Goal: Information Seeking & Learning: Learn about a topic

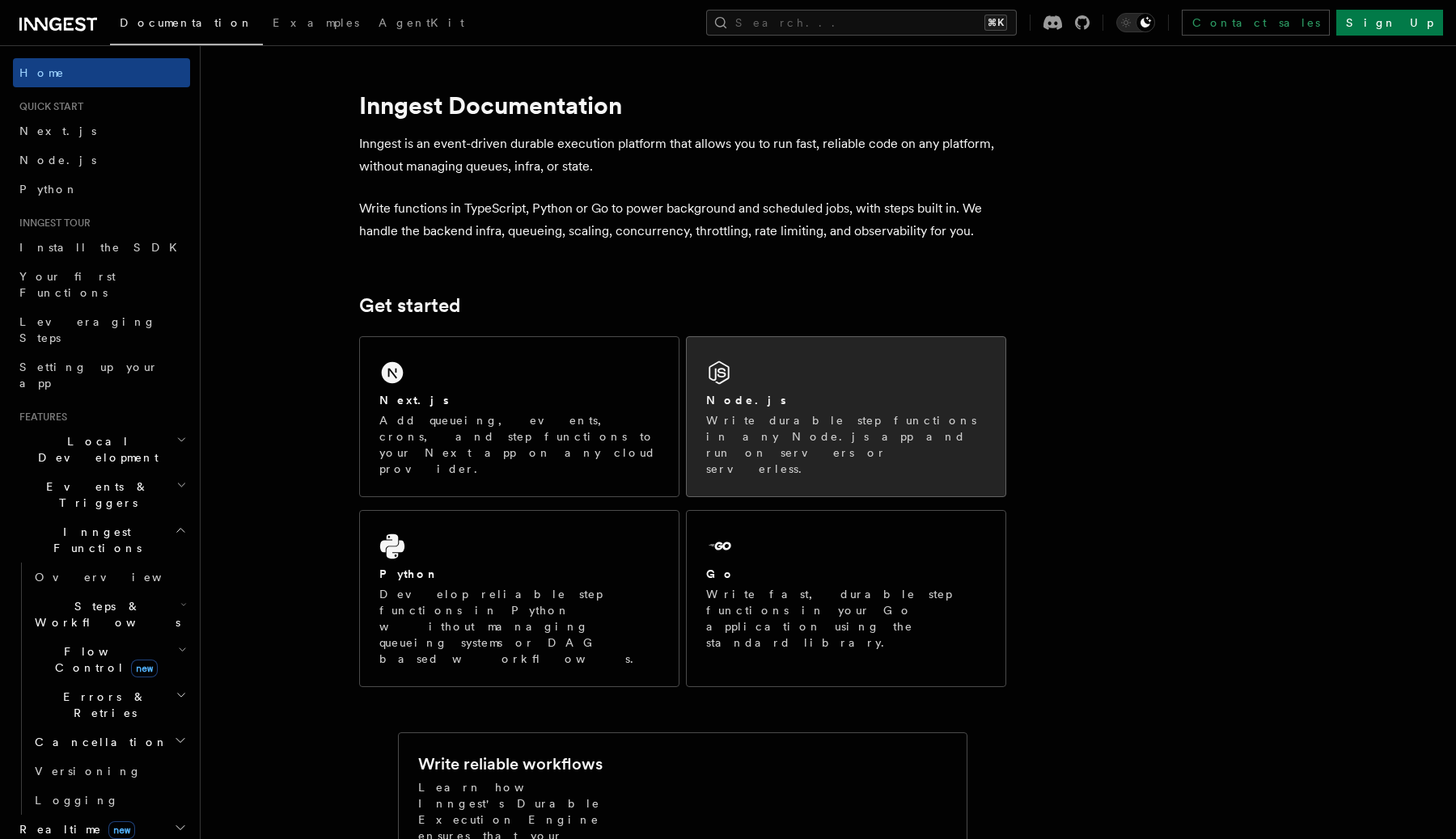
click at [806, 403] on div "Node.js" at bounding box center [846, 401] width 280 height 17
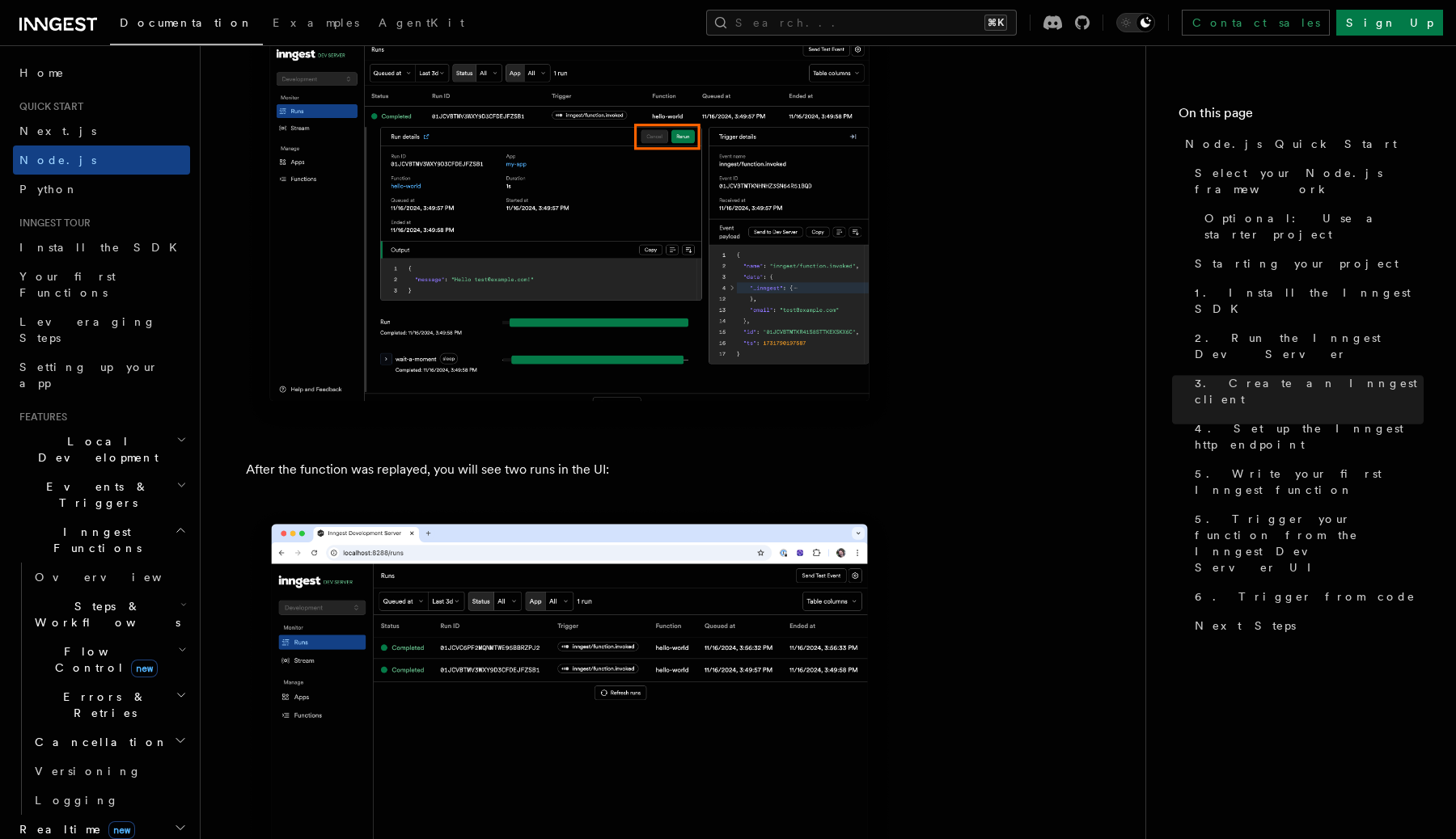
scroll to position [2728, 0]
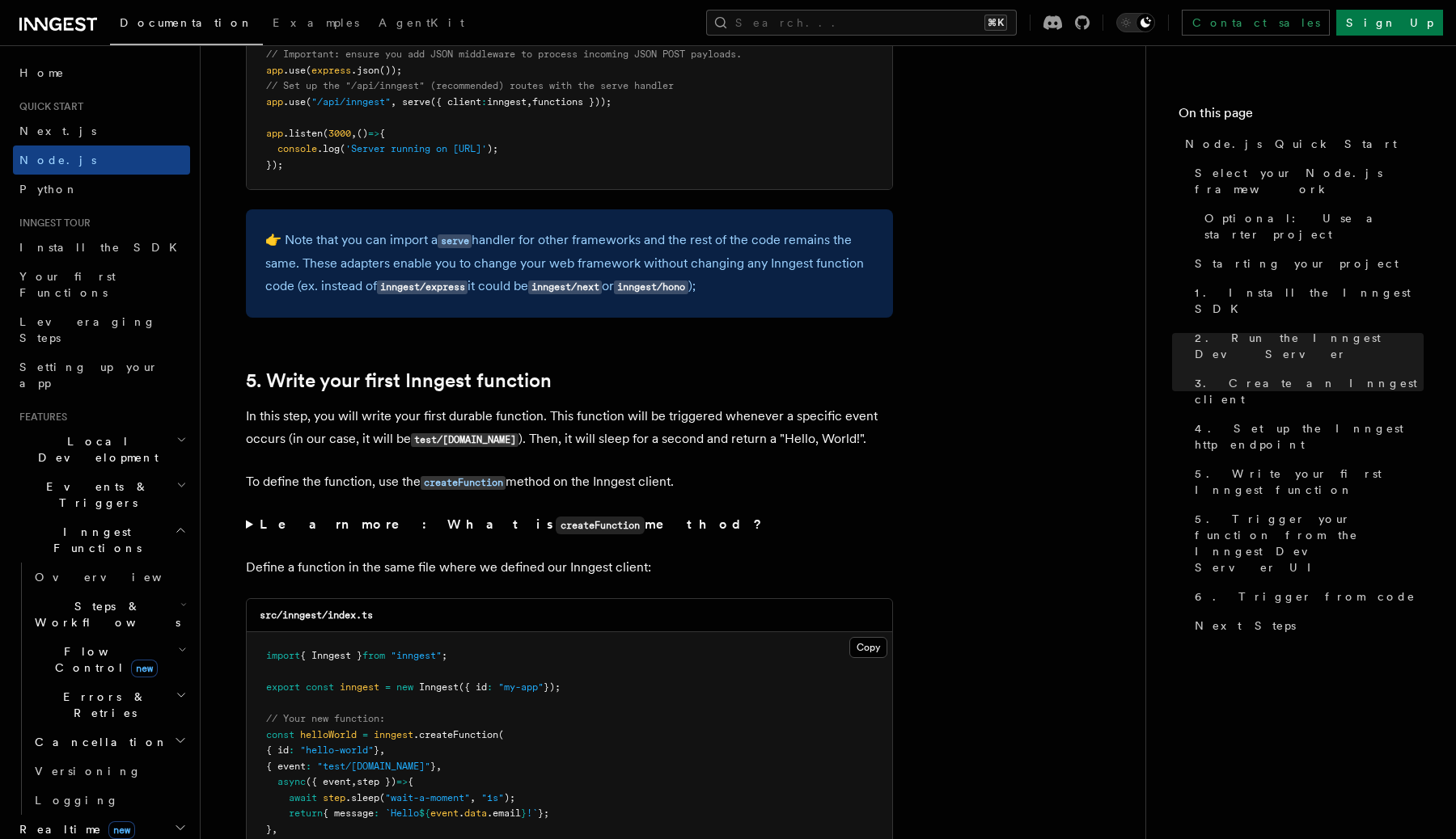
click at [78, 598] on span "Steps & Workflows" at bounding box center [104, 614] width 152 height 32
click at [86, 645] on span "Overview" at bounding box center [134, 651] width 167 height 13
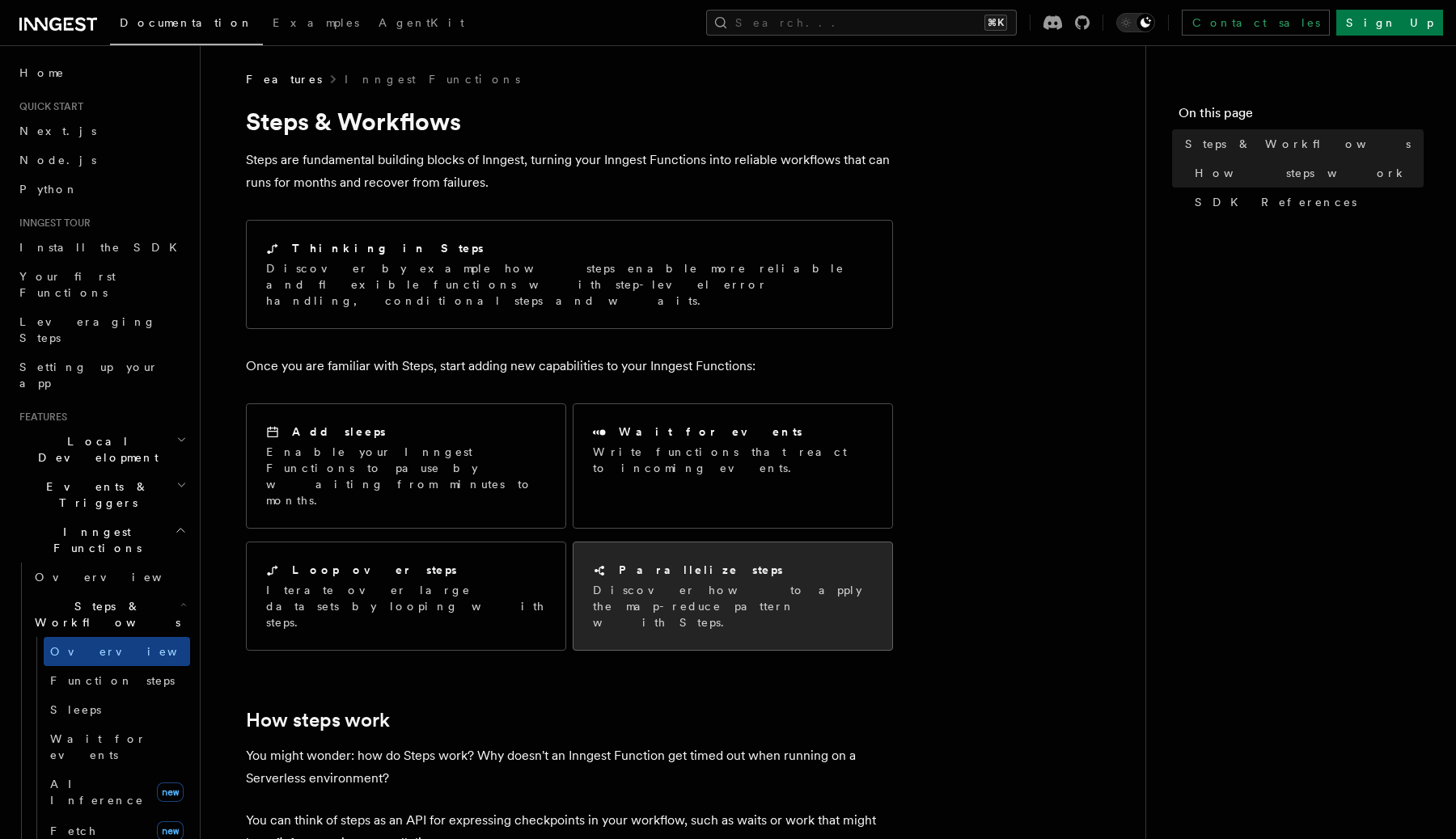
click at [653, 562] on div "Parallelize steps Discover how to apply the map-reduce pattern with Steps." at bounding box center [733, 596] width 280 height 69
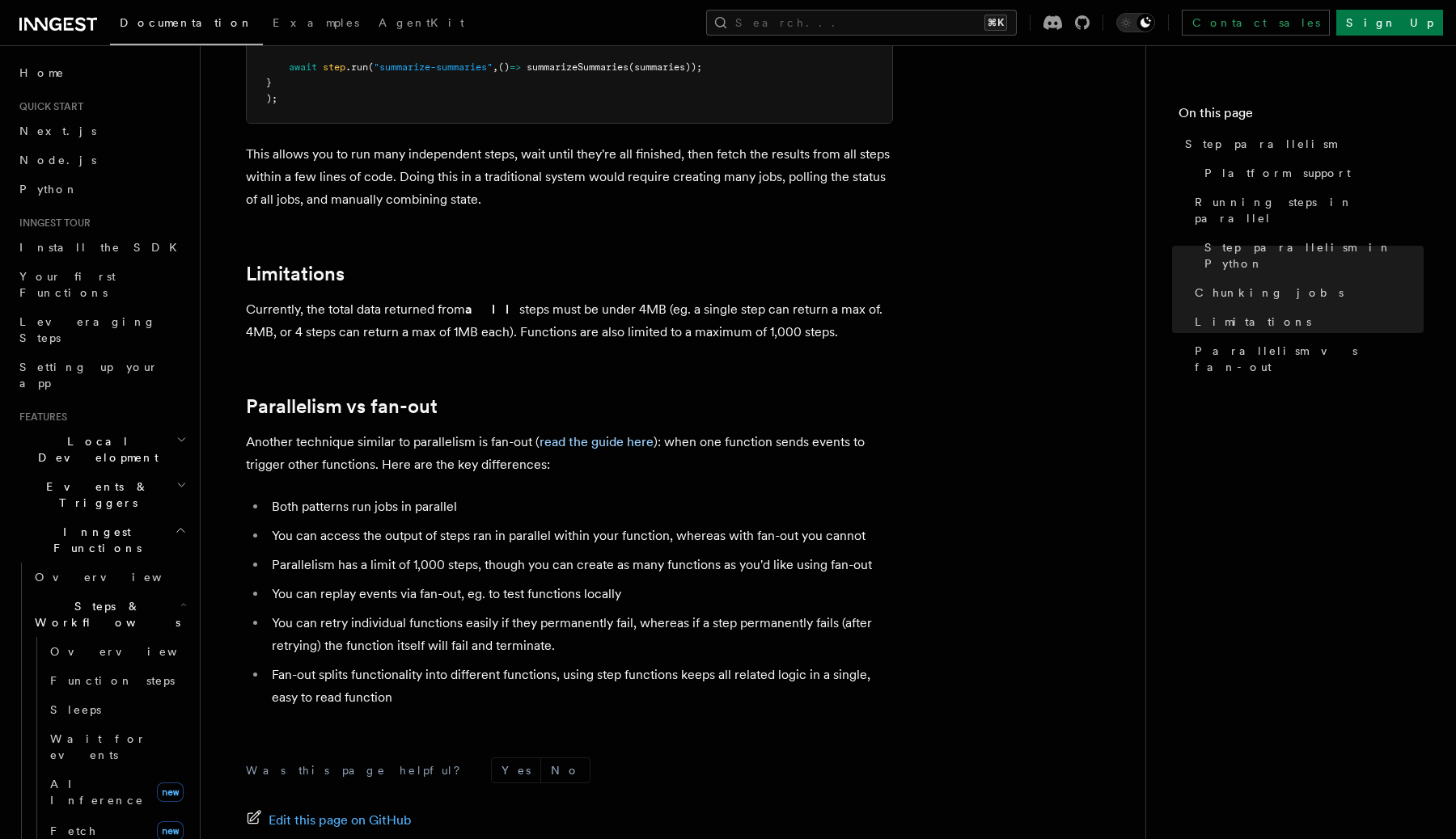
scroll to position [2738, 0]
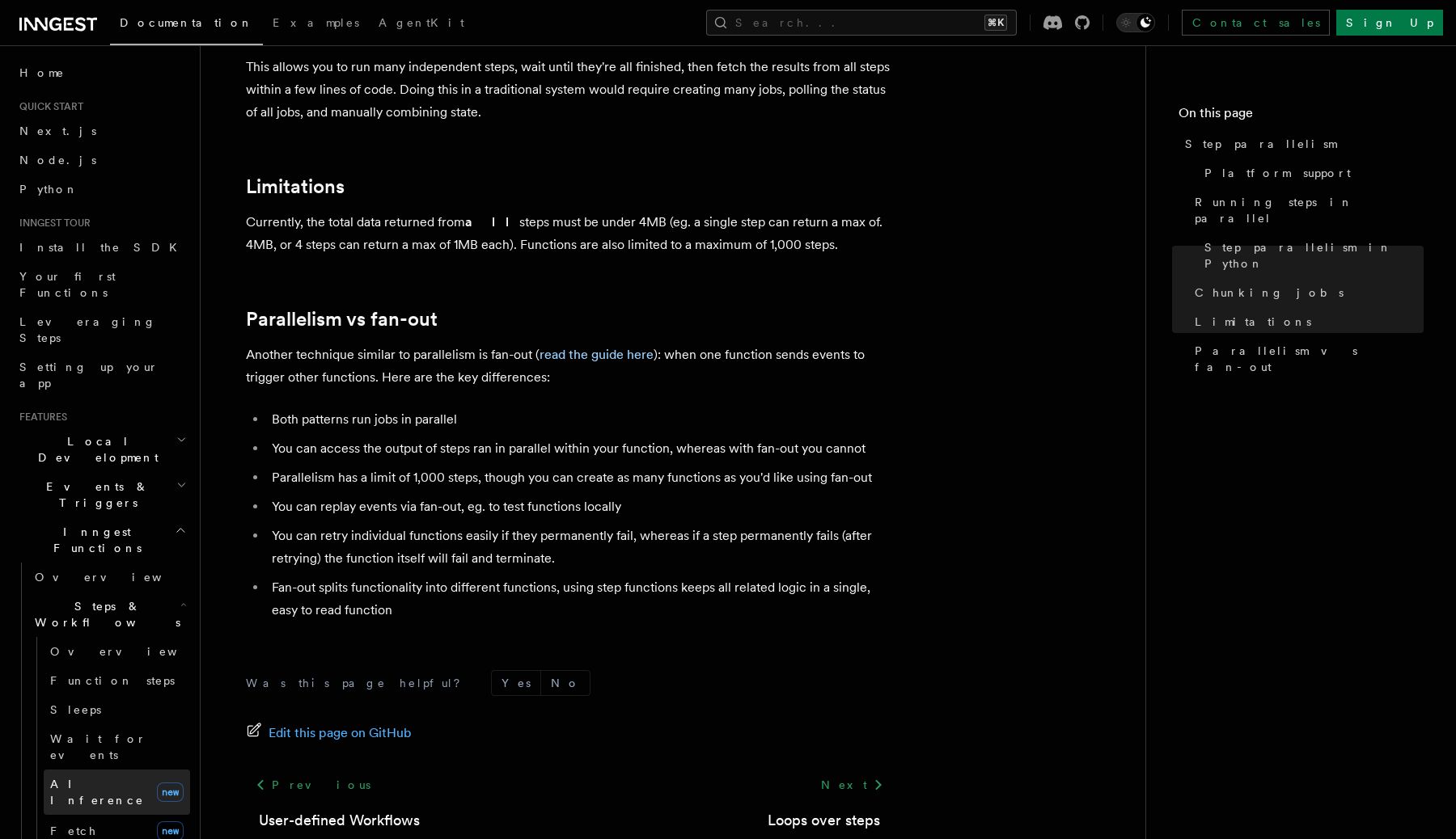
click at [86, 778] on span "AI Inference" at bounding box center [97, 793] width 94 height 29
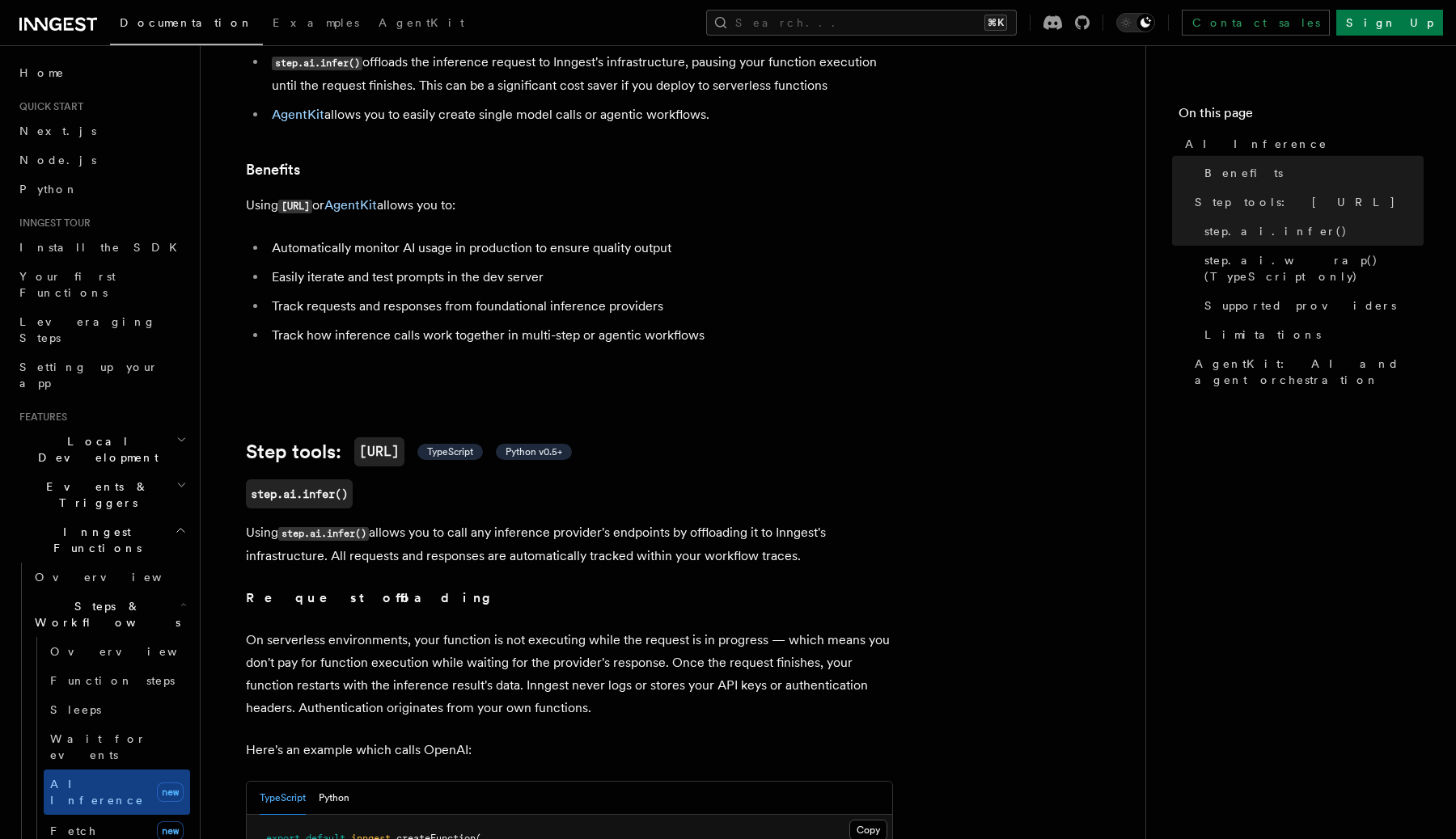
scroll to position [216, 0]
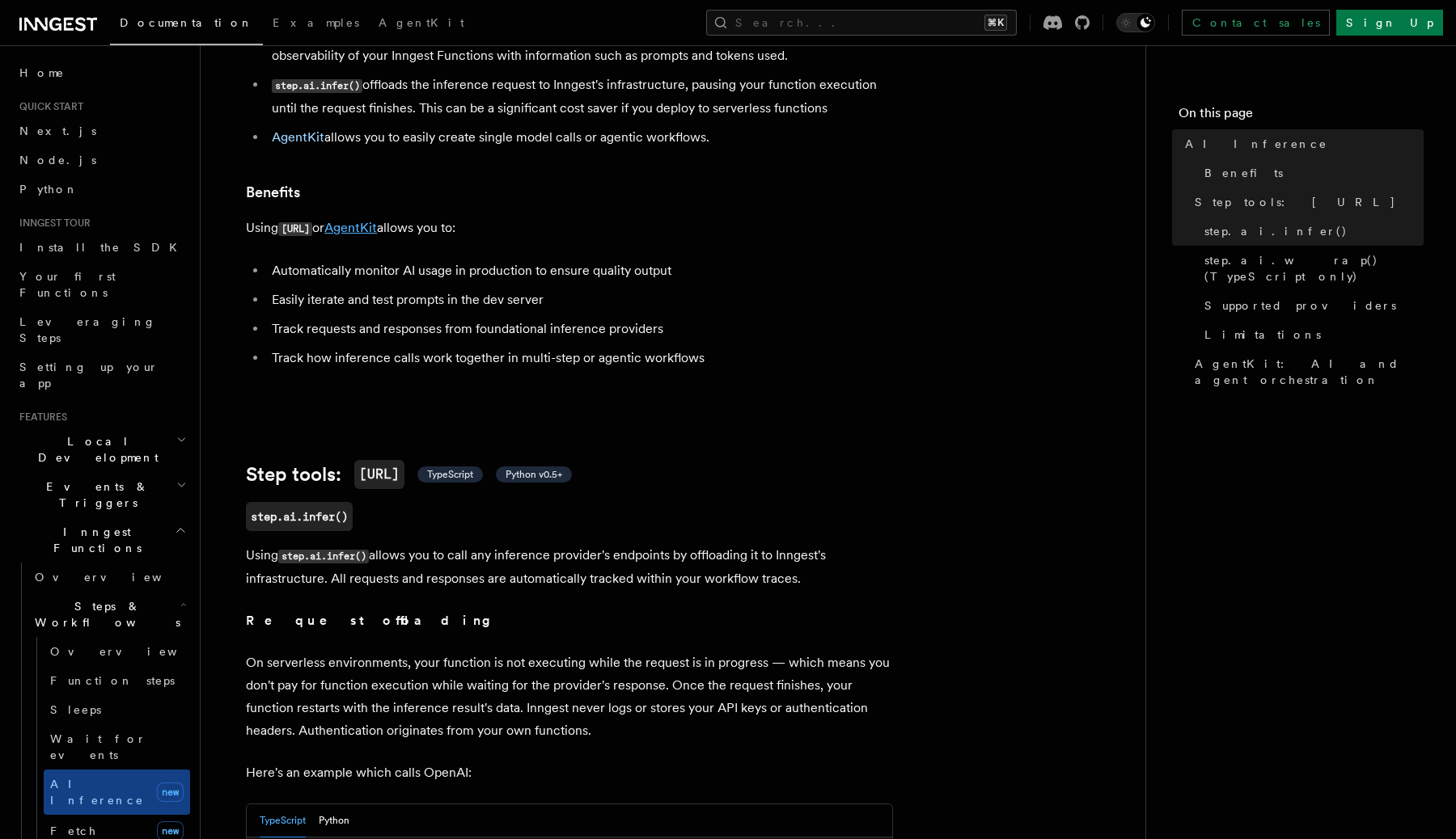
click at [369, 220] on link "AgentKit" at bounding box center [351, 227] width 52 height 15
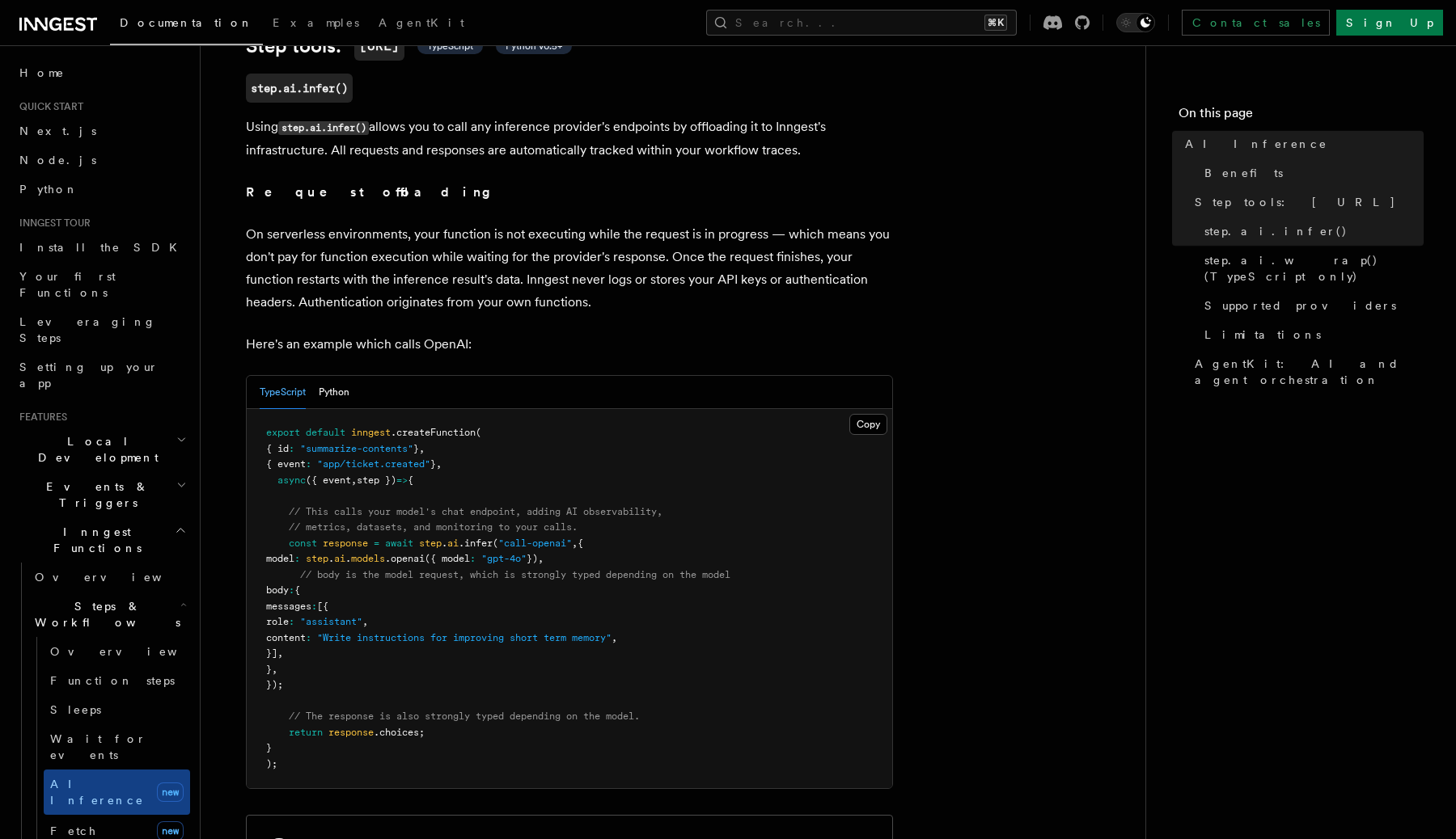
scroll to position [900, 0]
